Goal: Task Accomplishment & Management: Use online tool/utility

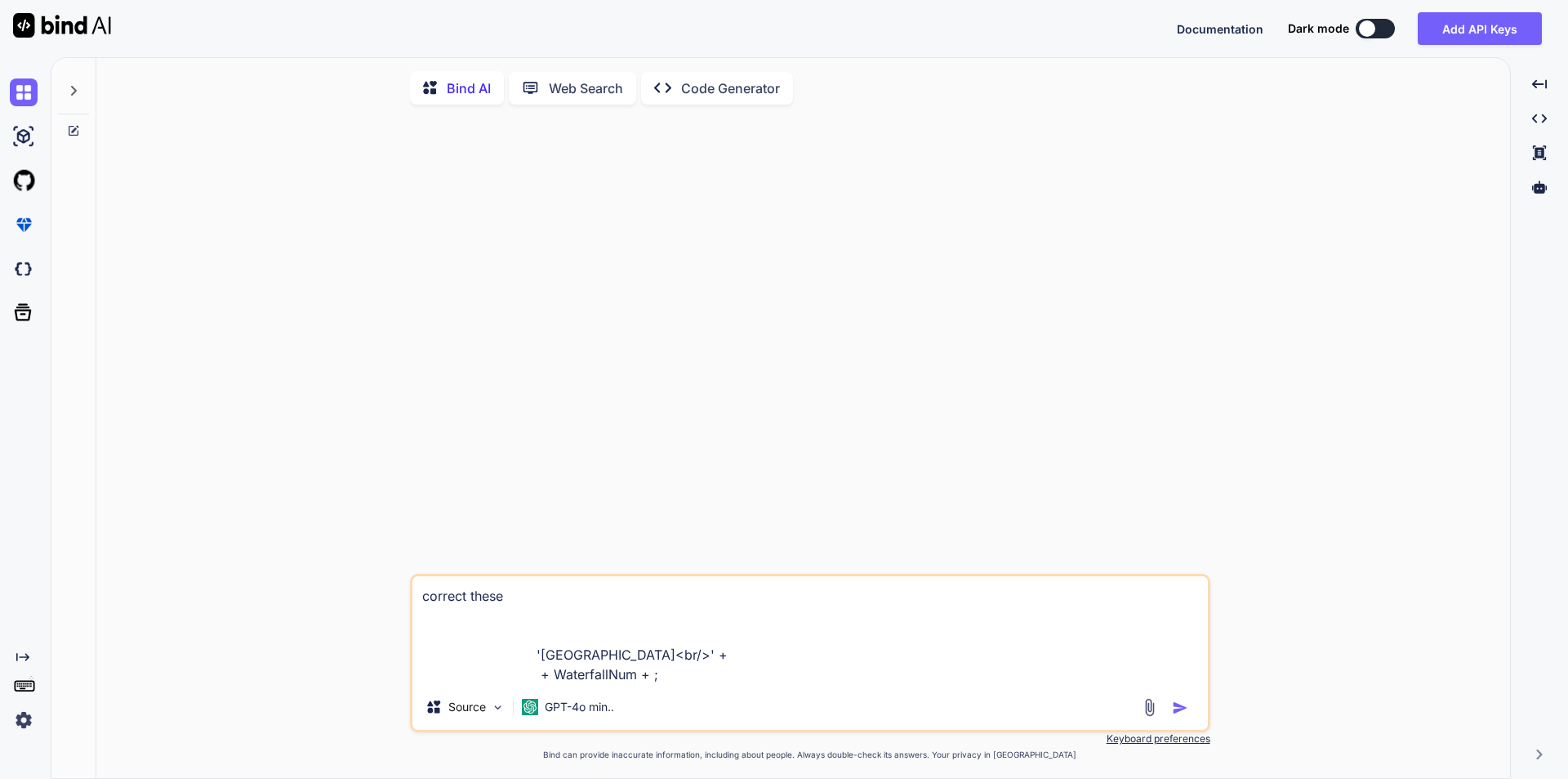
click at [642, 643] on textarea "correct these '[GEOGRAPHIC_DATA]<br/>' + + WaterfallNum + ;" at bounding box center [810, 630] width 796 height 108
type textarea "c"
type textarea "x"
type textarea "co"
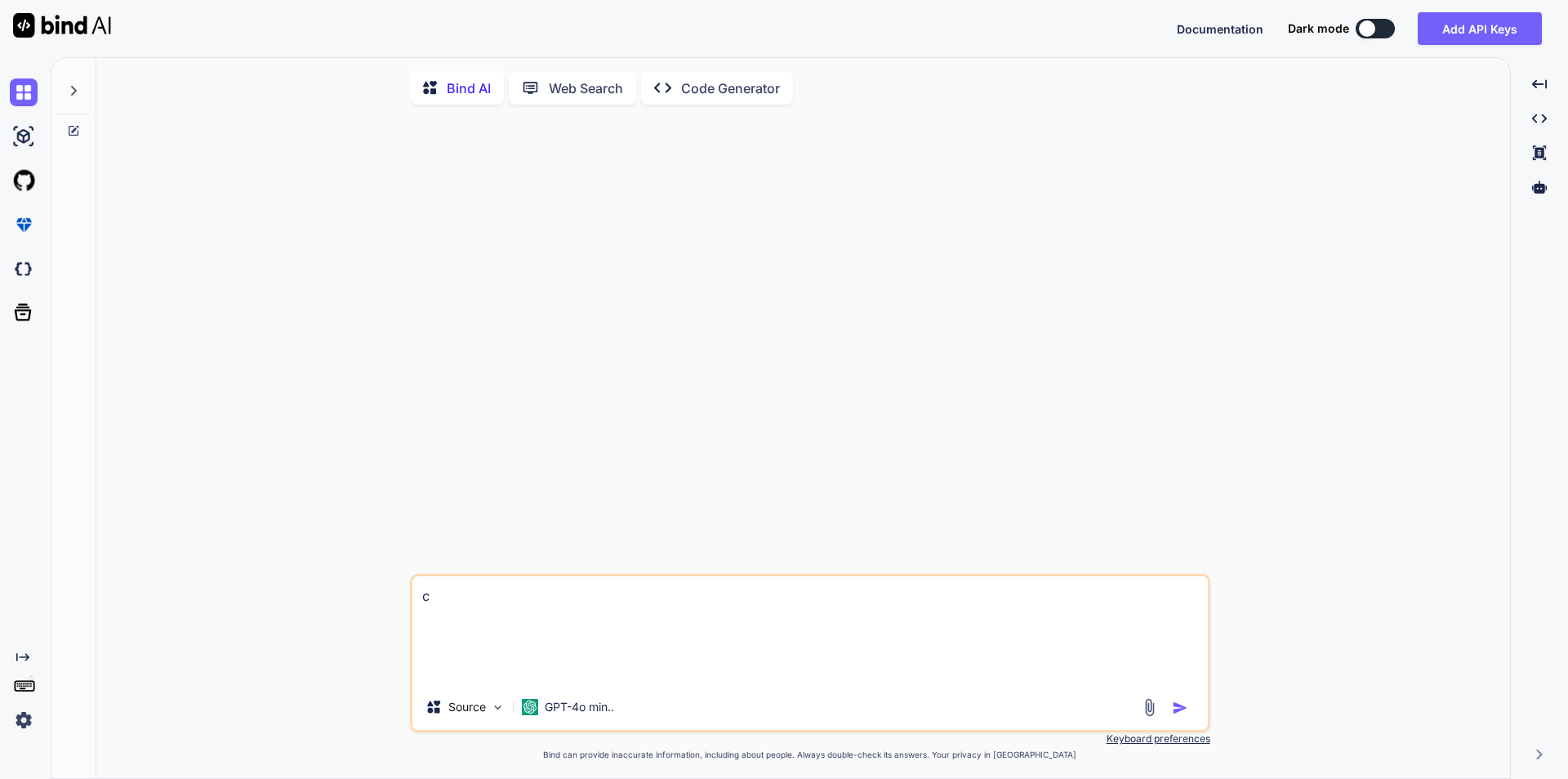
type textarea "x"
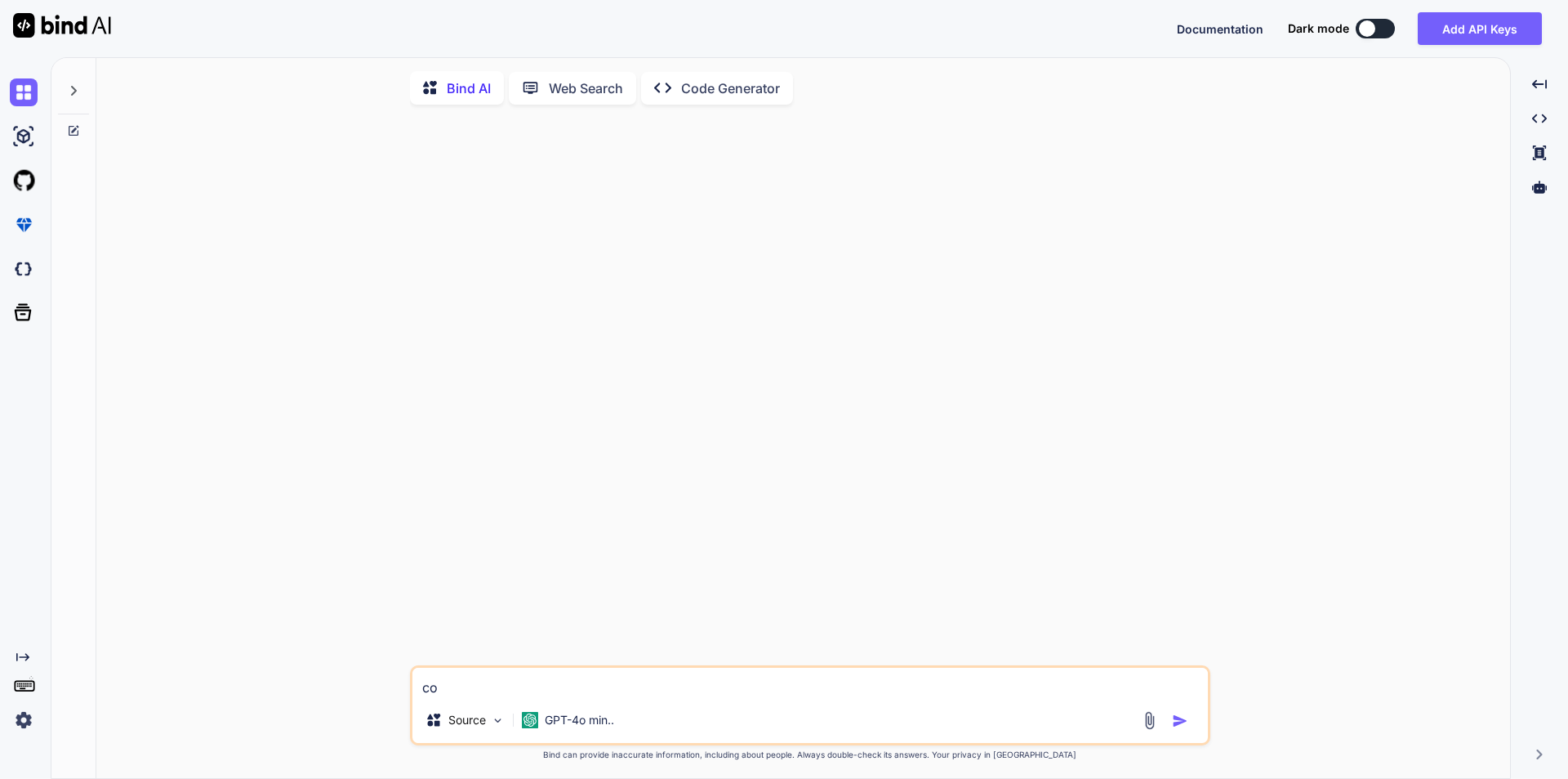
type textarea "cor"
type textarea "x"
type textarea "corr"
type textarea "x"
type textarea "corre"
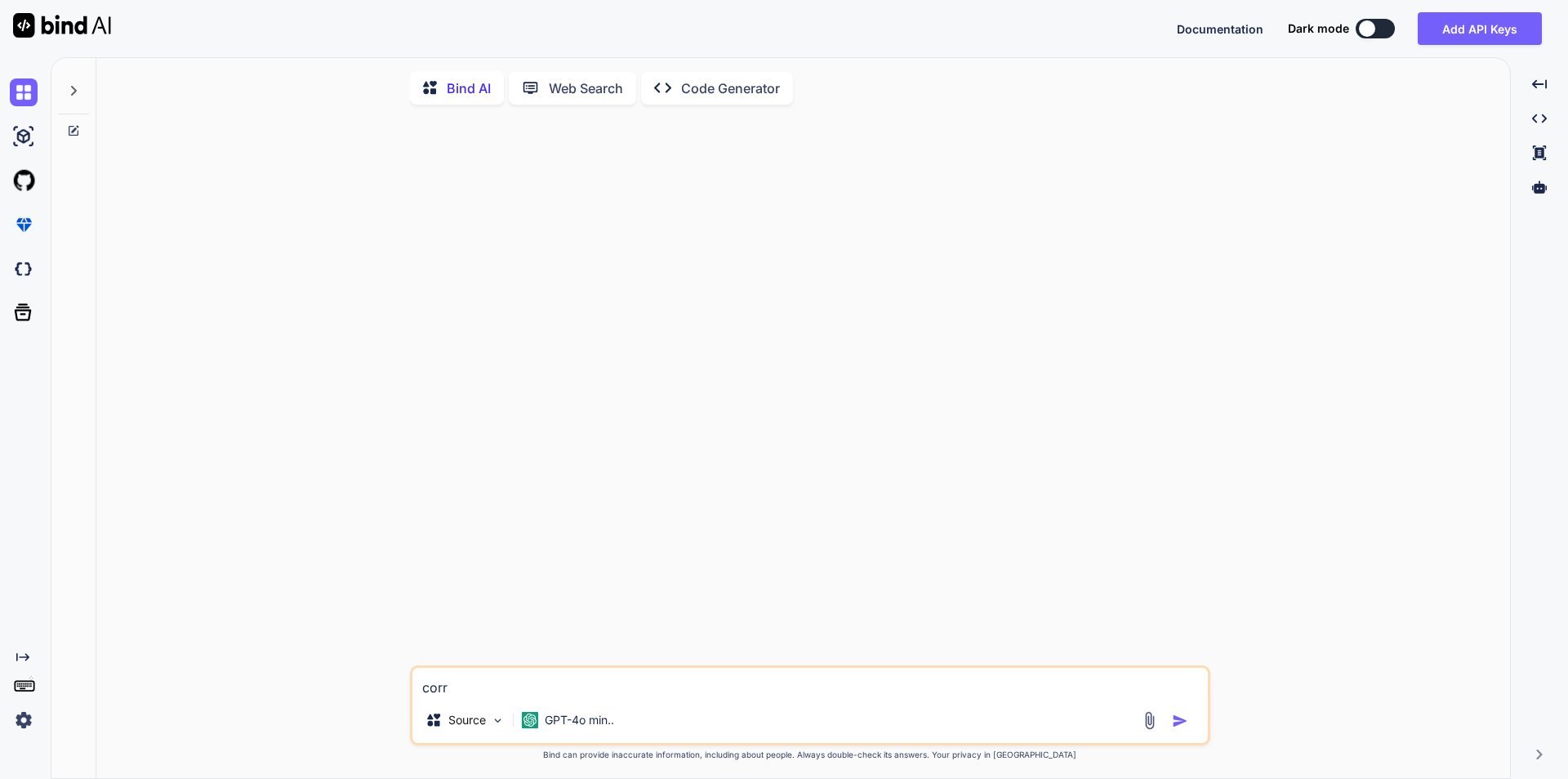
type textarea "x"
type textarea "correc"
type textarea "x"
type textarea "correct"
type textarea "x"
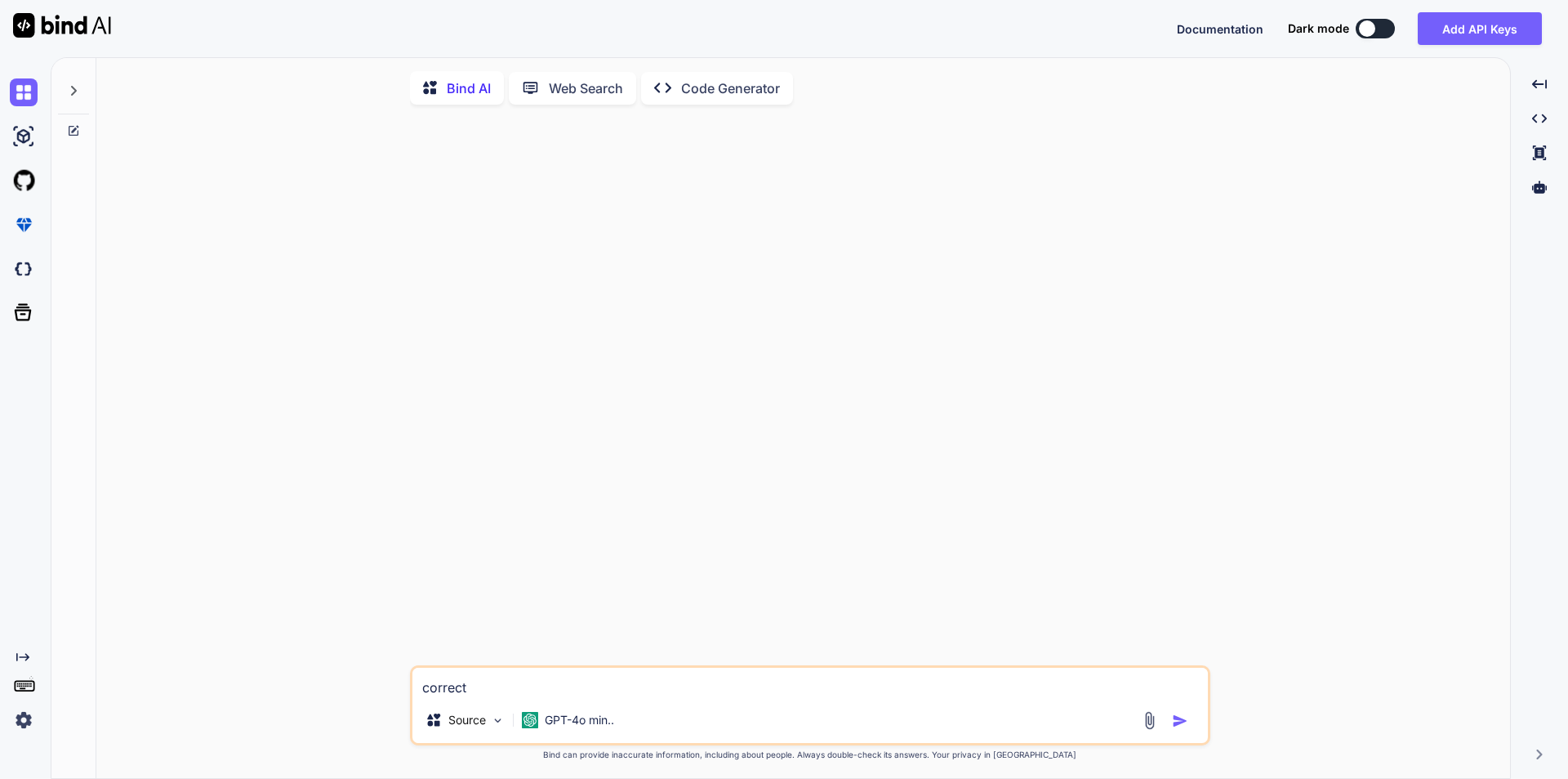
type textarea "correct"
type textarea "x"
type textarea "correct t"
type textarea "x"
type textarea "correct th"
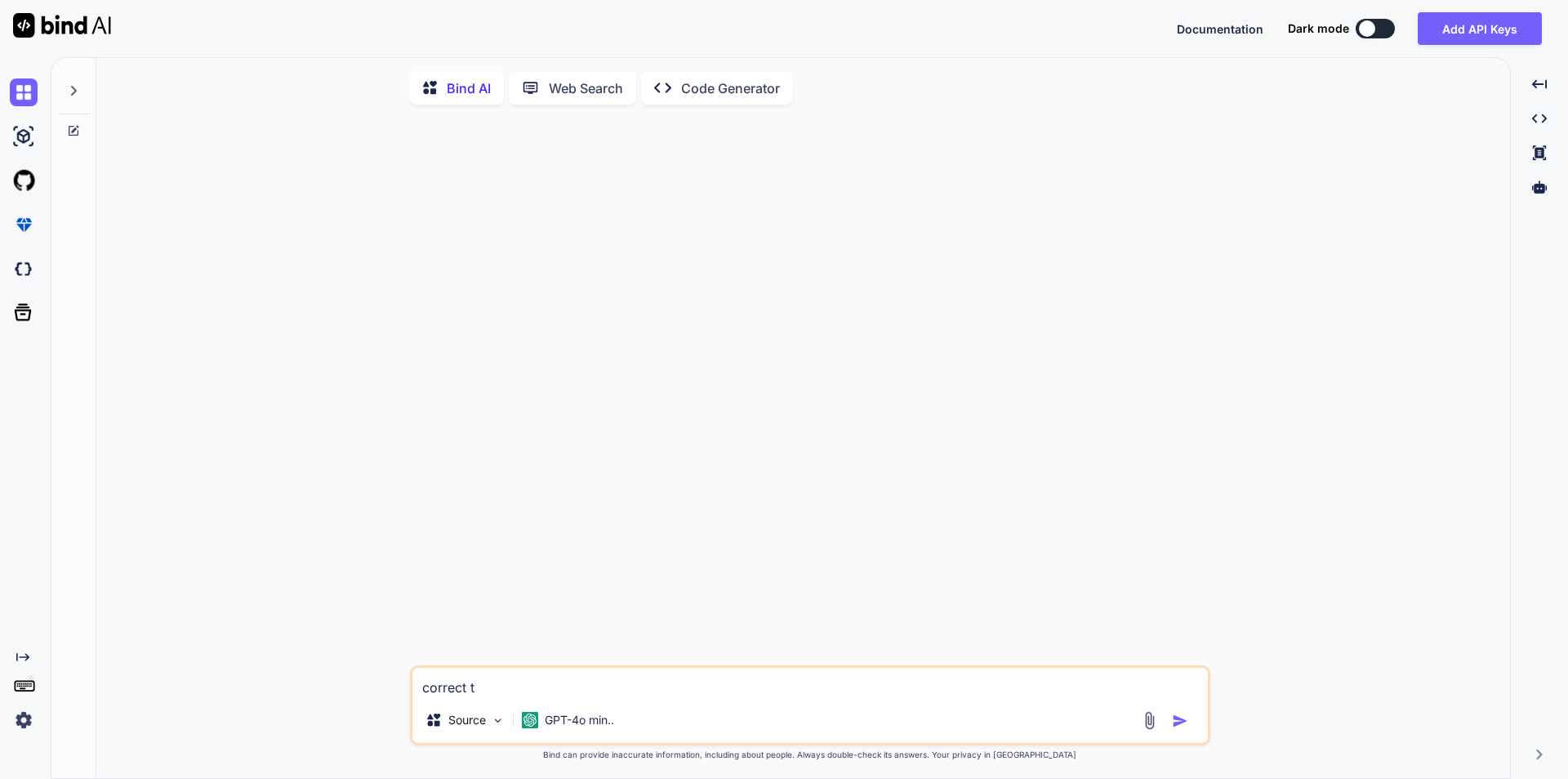
type textarea "x"
type textarea "correct the"
type textarea "x"
type textarea "correct thes"
type textarea "x"
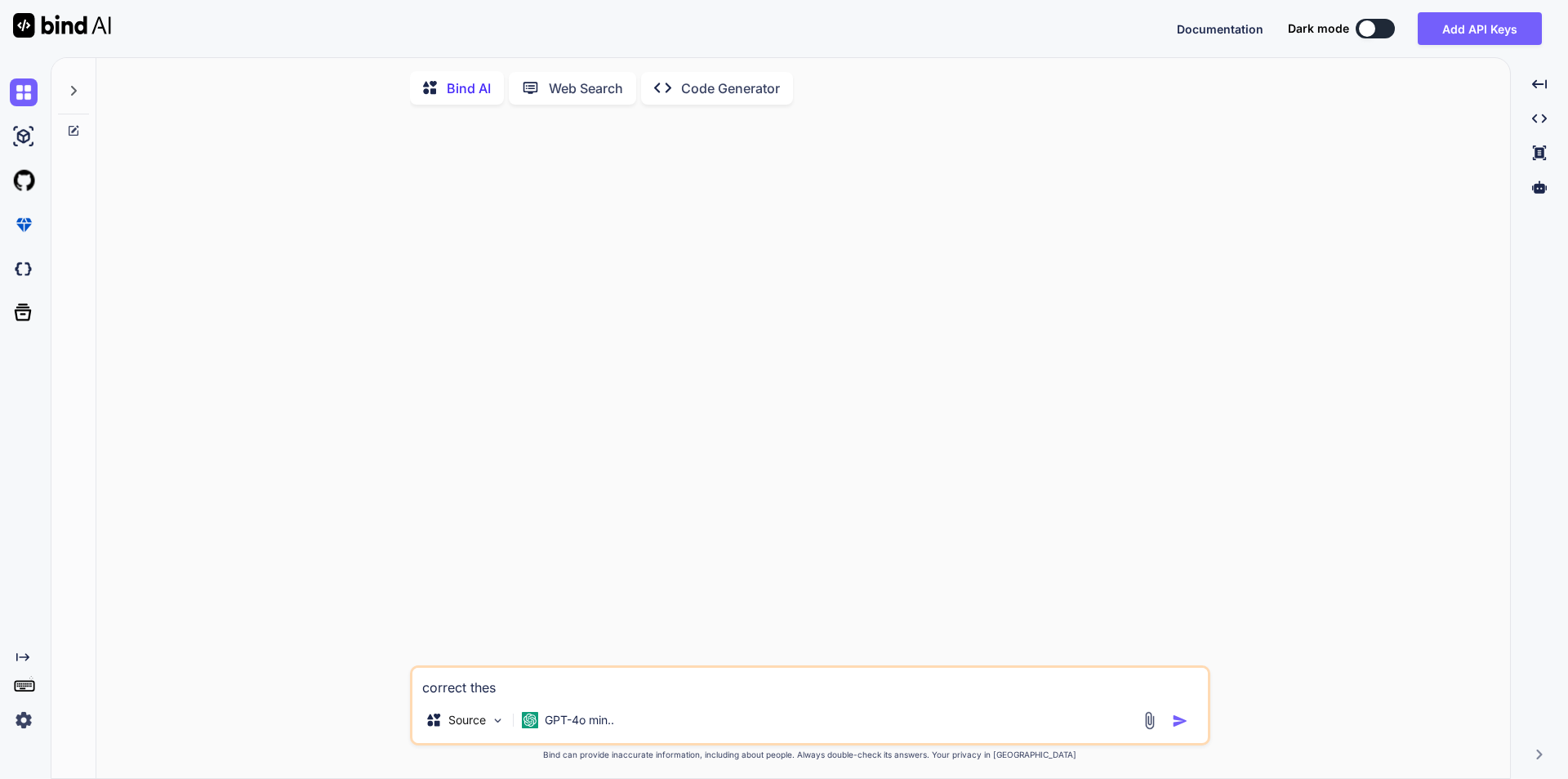
type textarea "correct these"
type textarea "x"
type textarea "correct these"
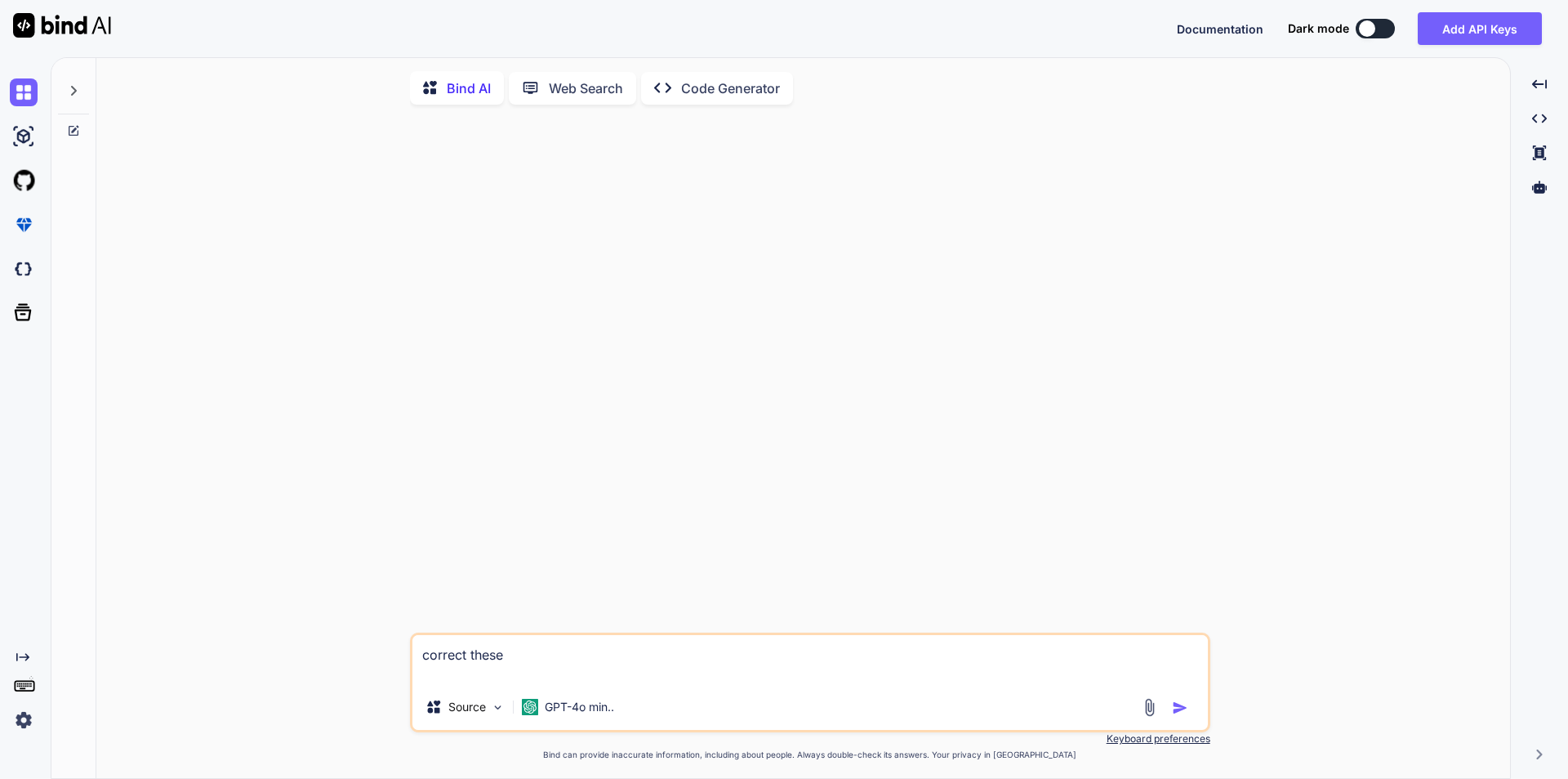
type textarea "x"
type textarea "correct these 'If you have not received a call [DATE], please call the number b…"
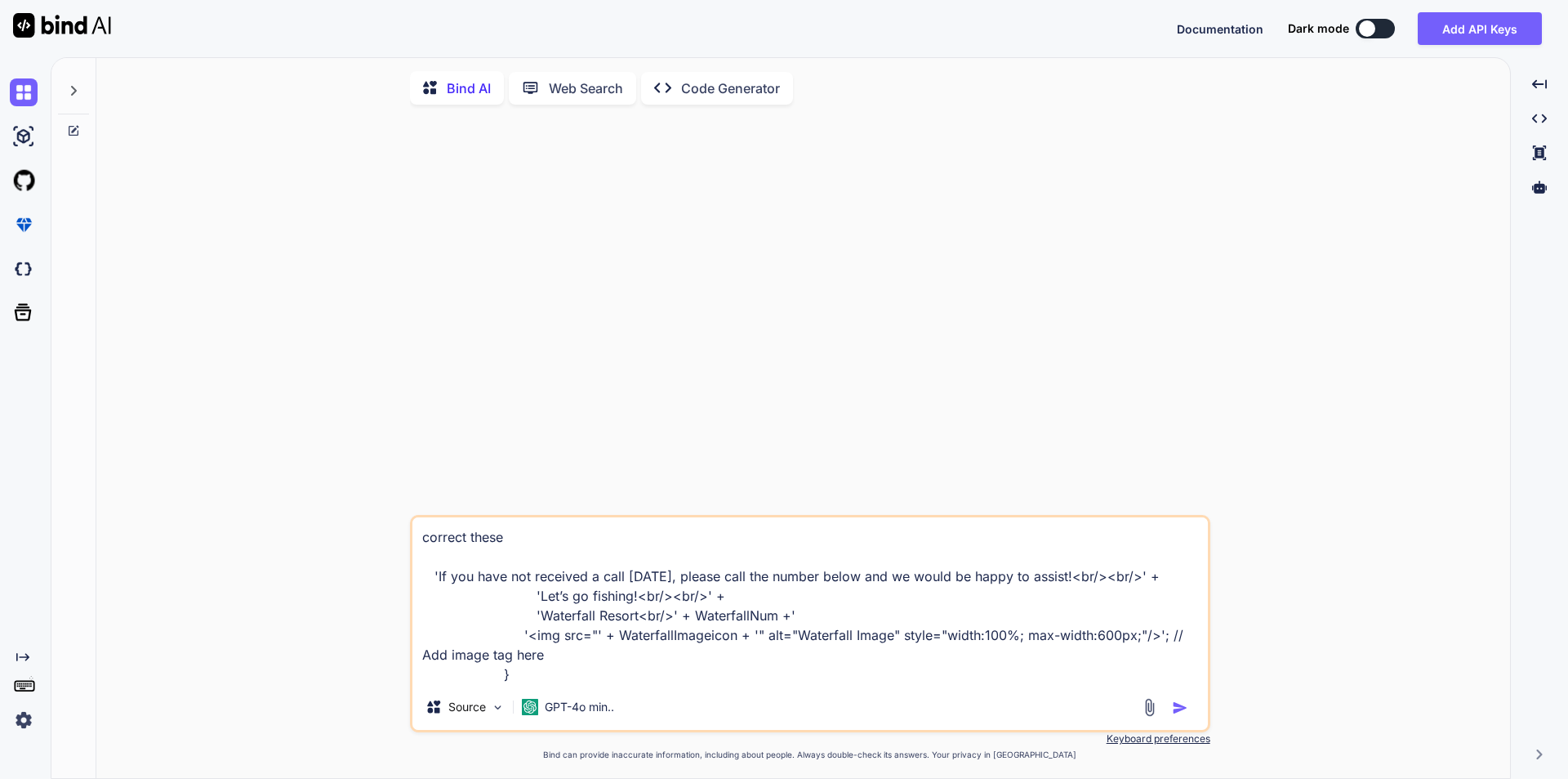
type textarea "x"
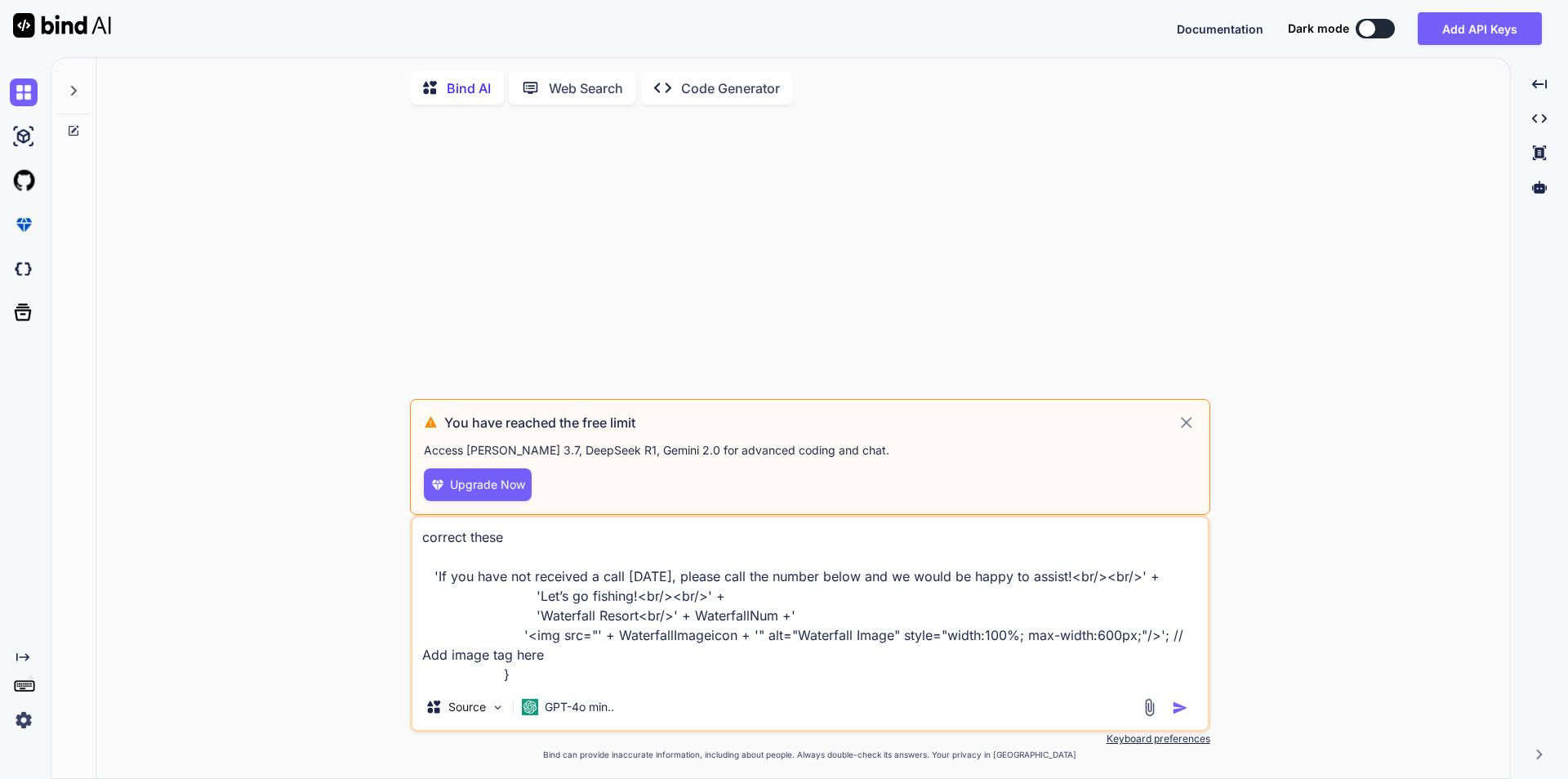
click at [635, 655] on textarea "correct these 'If you have not received a call [DATE], please call the number b…" at bounding box center [810, 600] width 796 height 166
type textarea "correct these 'If you have not received a call [DATE], please call the number b…"
